Goal: Task Accomplishment & Management: Manage account settings

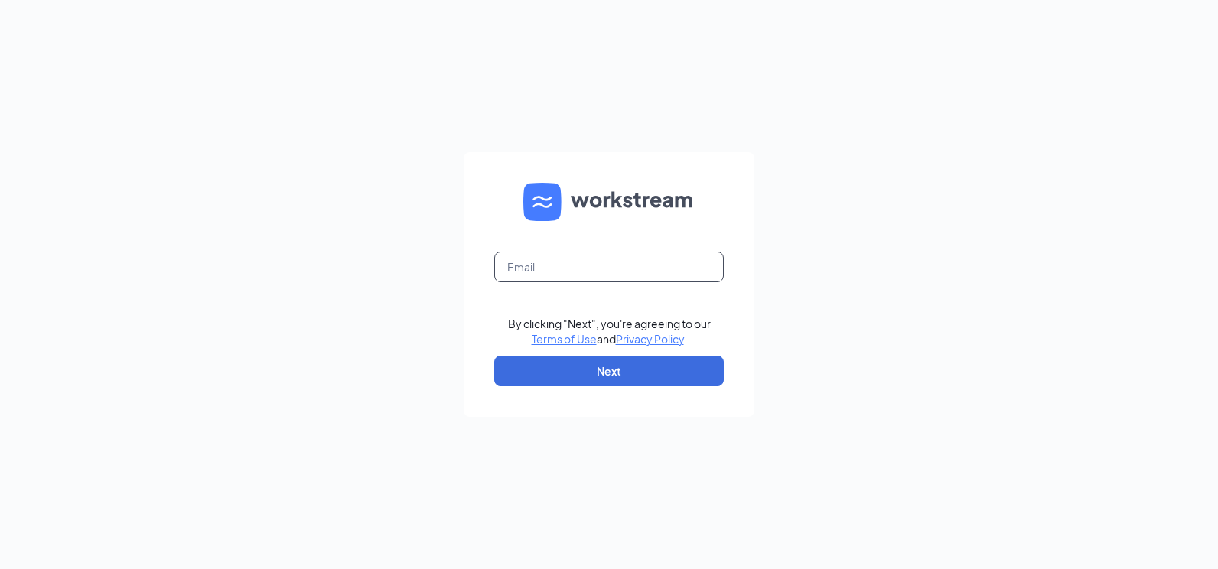
click at [557, 267] on input "text" at bounding box center [609, 267] width 230 height 31
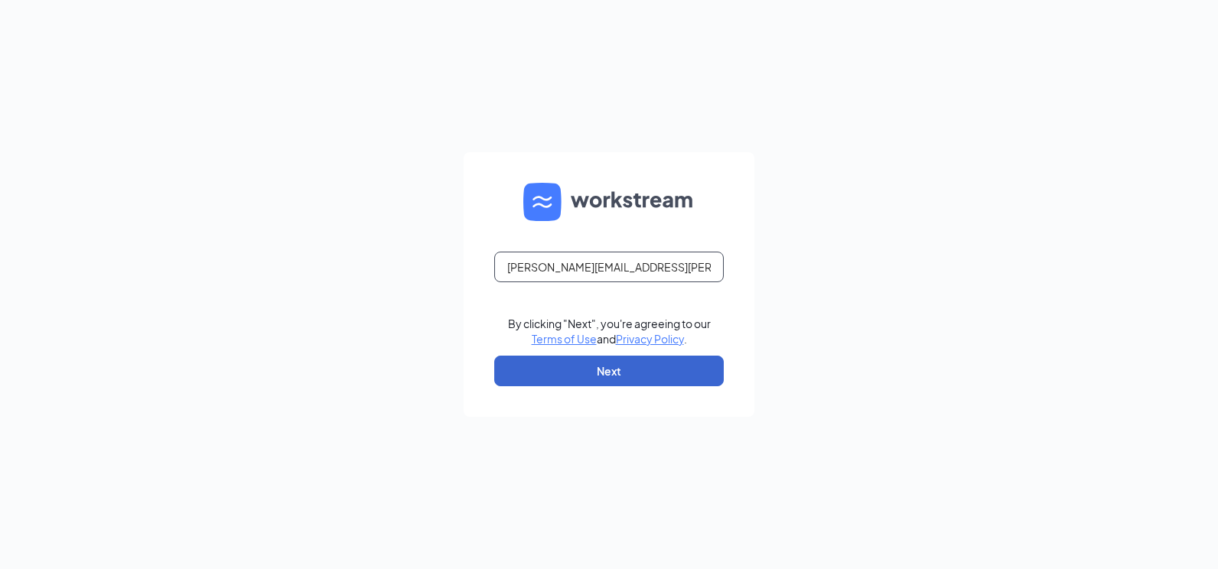
type input "pam.korte@creolecuisine.com"
click at [605, 373] on button "Next" at bounding box center [609, 371] width 230 height 31
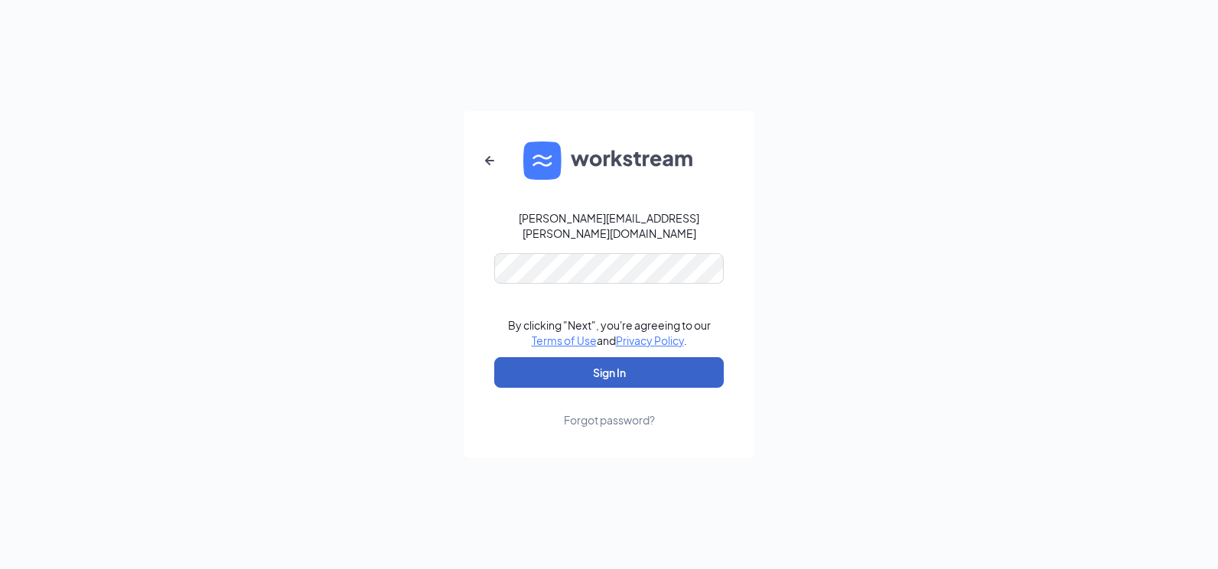
click at [569, 364] on button "Sign In" at bounding box center [609, 372] width 230 height 31
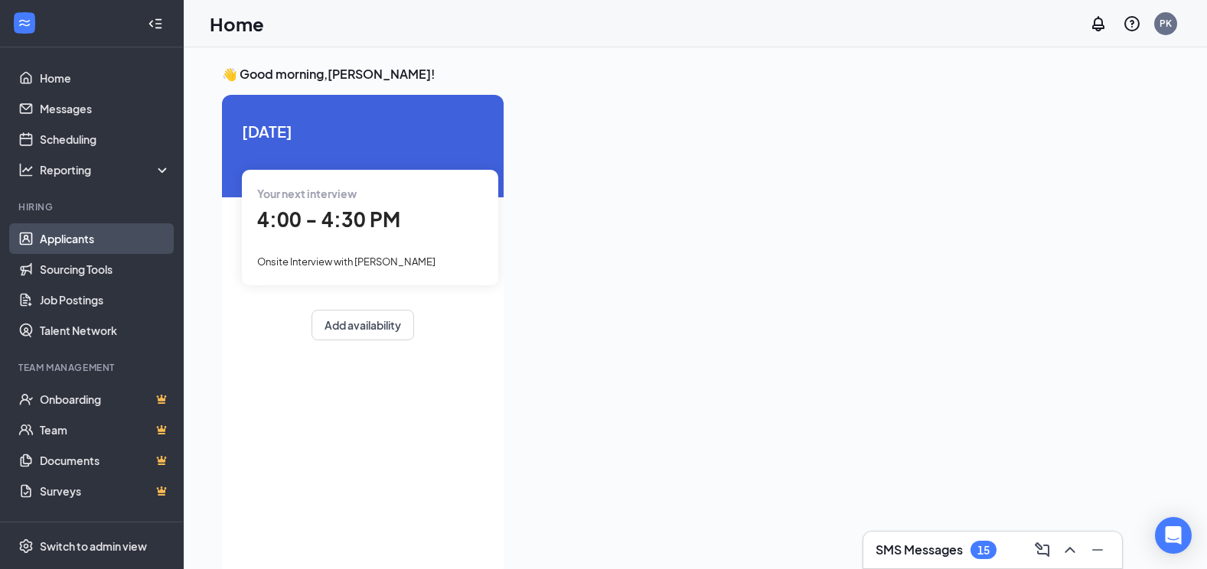
click at [65, 241] on link "Applicants" at bounding box center [105, 238] width 131 height 31
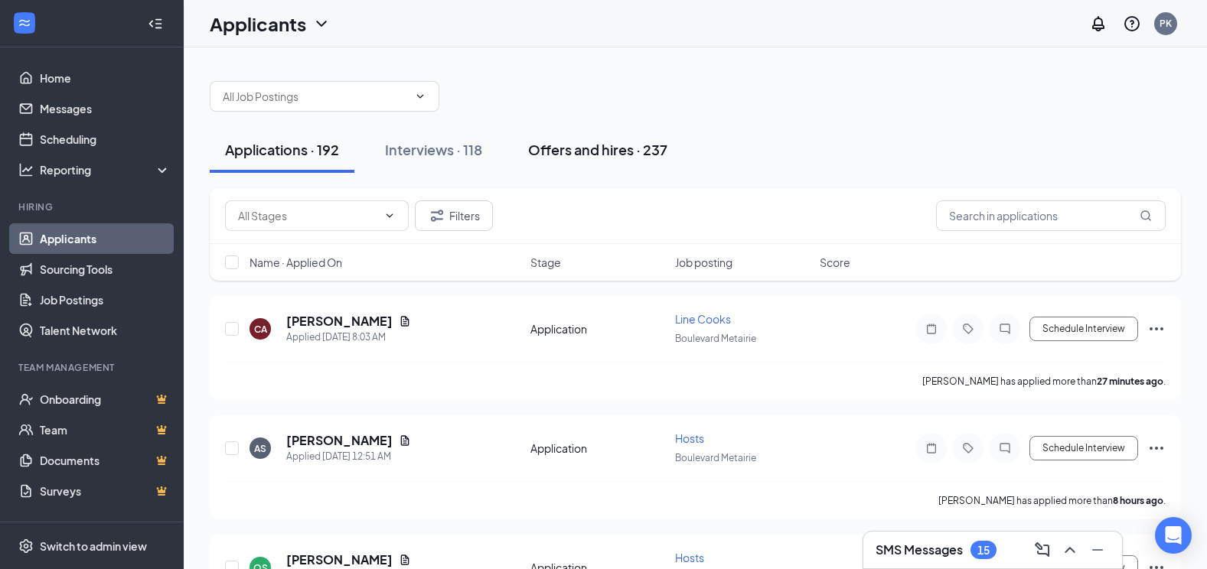
click at [611, 148] on div "Offers and hires · 237" at bounding box center [597, 149] width 139 height 19
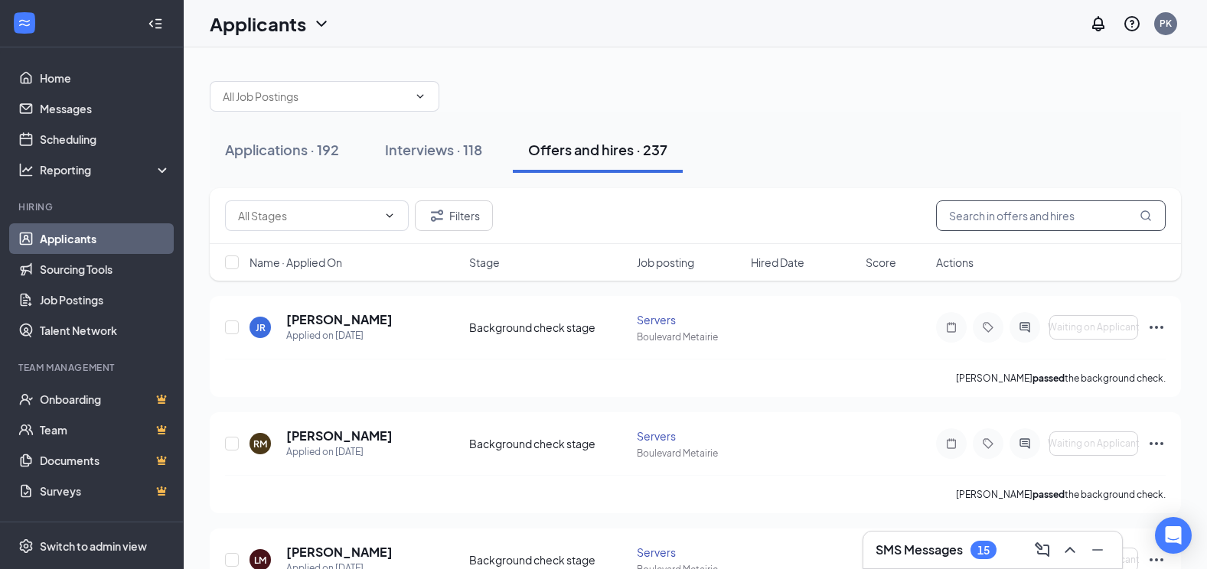
click at [978, 222] on input "text" at bounding box center [1051, 215] width 230 height 31
